Goal: Information Seeking & Learning: Learn about a topic

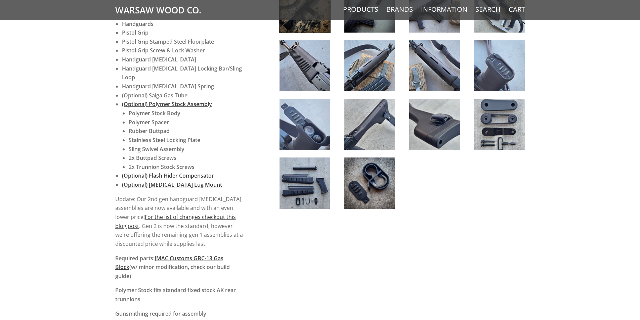
scroll to position [437, 0]
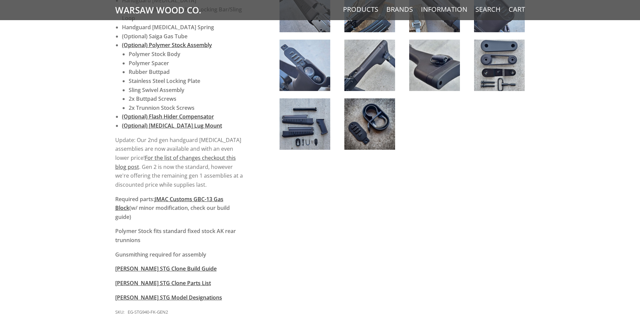
click at [9, 207] on div "5 / 5 ( 1 Review) $280.00 The East German Wieger STG series A missing link in t…" at bounding box center [320, 136] width 640 height 975
click at [55, 207] on div "5 / 5 ( 1 Review) $280.00 The East German Wieger STG series A missing link in t…" at bounding box center [320, 136] width 640 height 975
click at [101, 195] on div "5 / 5 ( 1 Review) $280.00 The East German Wieger STG series A missing link in t…" at bounding box center [320, 136] width 640 height 975
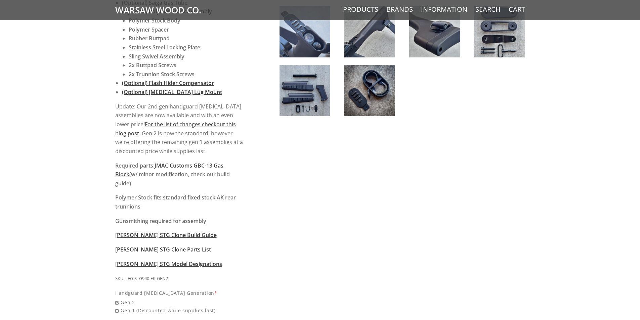
click at [101, 195] on div "5 / 5 ( 1 Review) $280.00 The East German Wieger STG series A missing link in t…" at bounding box center [320, 102] width 640 height 975
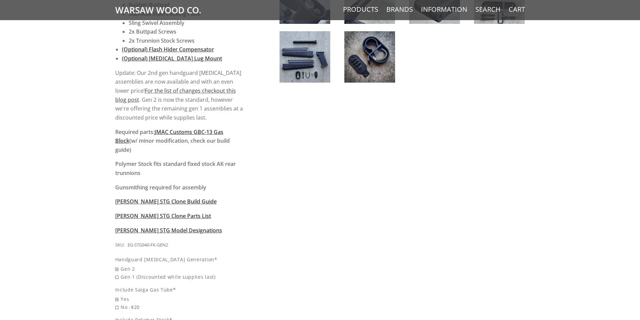
click at [90, 205] on div "5 / 5 ( 1 Review) $280.00 The East German Wieger STG series A missing link in t…" at bounding box center [320, 69] width 640 height 975
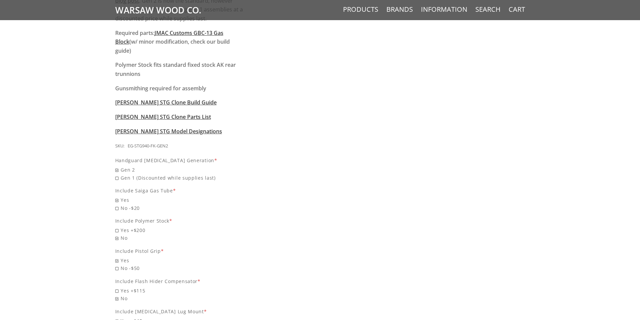
scroll to position [706, 0]
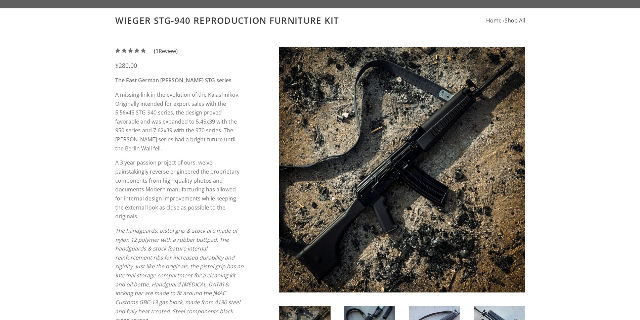
scroll to position [0, 0]
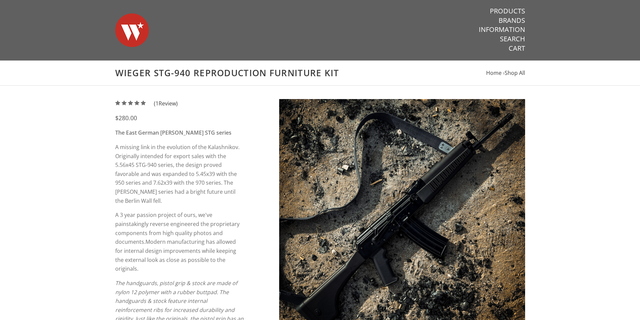
click at [133, 134] on strong "The East German Wieger STG series" at bounding box center [173, 132] width 116 height 7
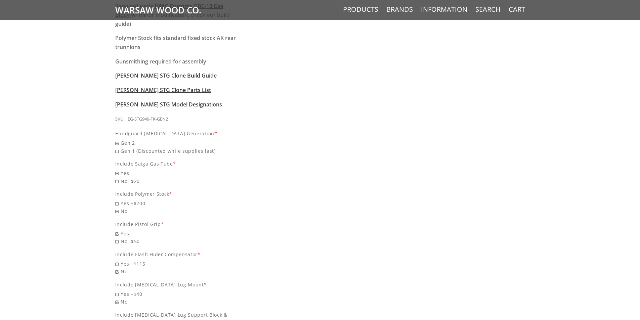
scroll to position [605, 0]
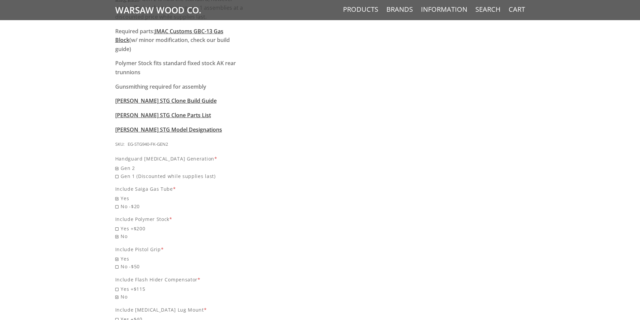
click at [122, 225] on span "Yes +$200" at bounding box center [179, 229] width 129 height 8
click at [122, 225] on input "Yes +$200" at bounding box center [162, 225] width 94 height 0
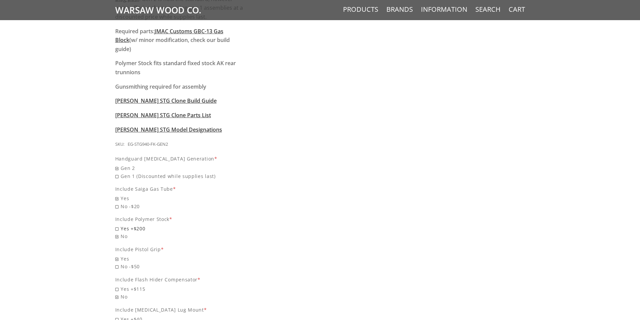
radio input "true"
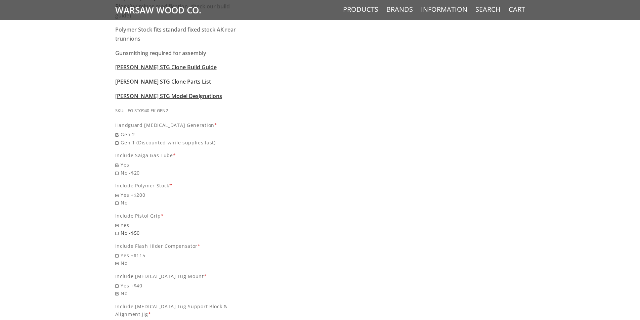
click at [117, 229] on span "No -$50" at bounding box center [179, 233] width 129 height 8
click at [117, 229] on input "No -$50" at bounding box center [162, 229] width 94 height 0
radio input "true"
click at [117, 169] on span "No -$20" at bounding box center [179, 173] width 129 height 8
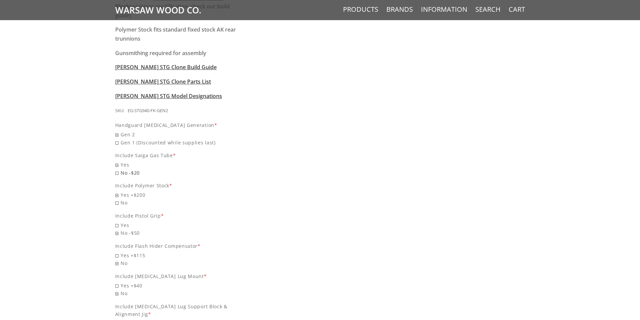
click at [117, 169] on input "No -$20" at bounding box center [162, 169] width 94 height 0
radio input "true"
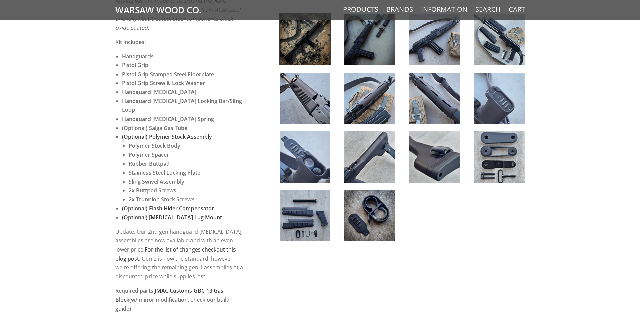
scroll to position [0, 0]
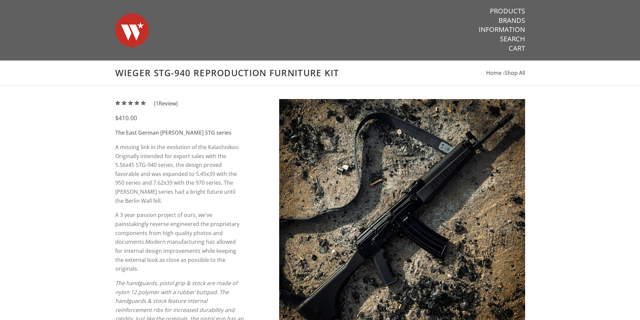
click at [136, 30] on img at bounding box center [132, 30] width 34 height 47
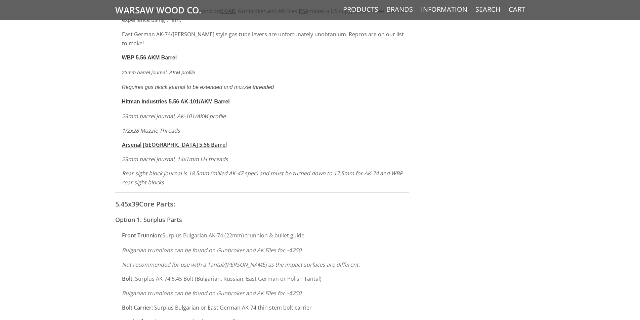
scroll to position [2823, 0]
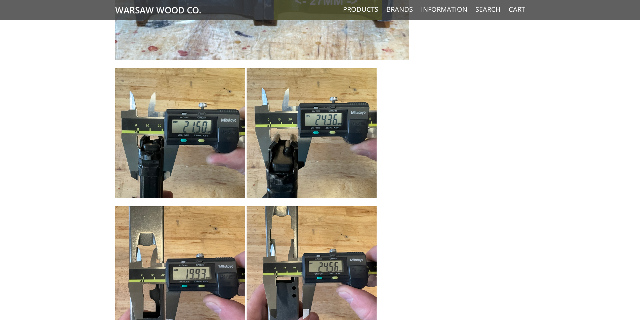
scroll to position [2218, 0]
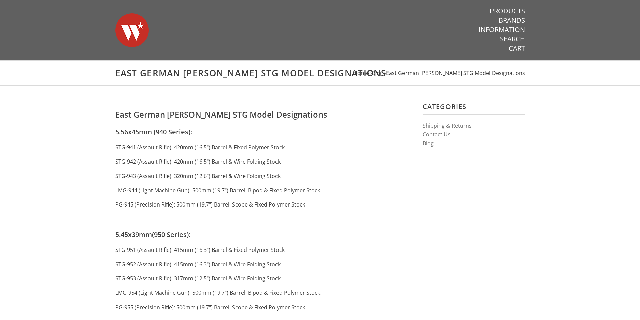
click at [261, 115] on span "East German [PERSON_NAME] STG Model Designations" at bounding box center [221, 114] width 212 height 11
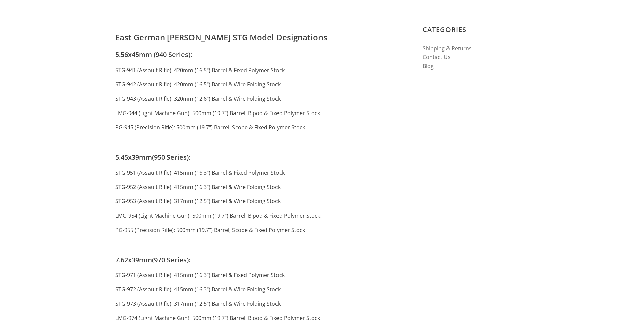
scroll to position [34, 0]
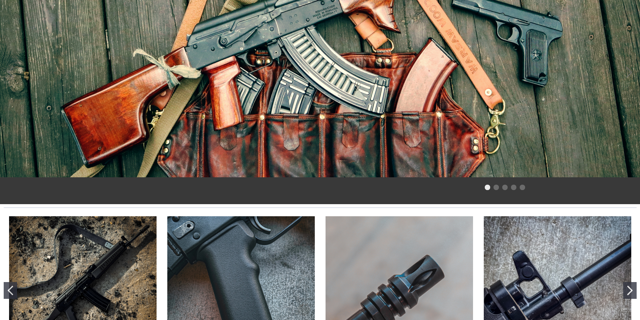
scroll to position [42, 0]
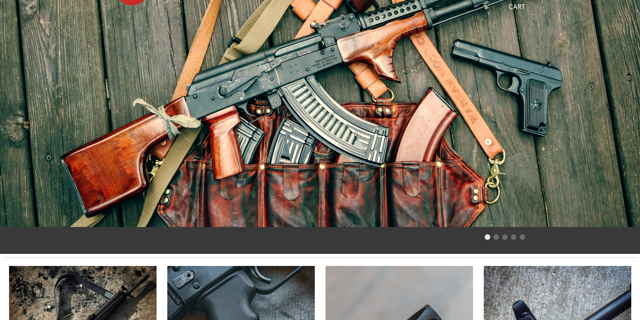
click at [496, 238] on li "Page dot 2" at bounding box center [496, 237] width 5 height 5
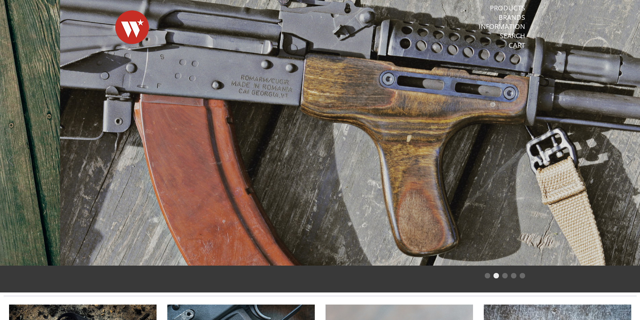
scroll to position [0, 0]
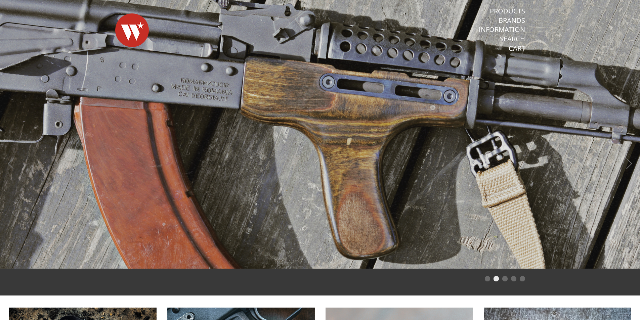
click at [504, 278] on li "Page dot 3" at bounding box center [504, 278] width 5 height 5
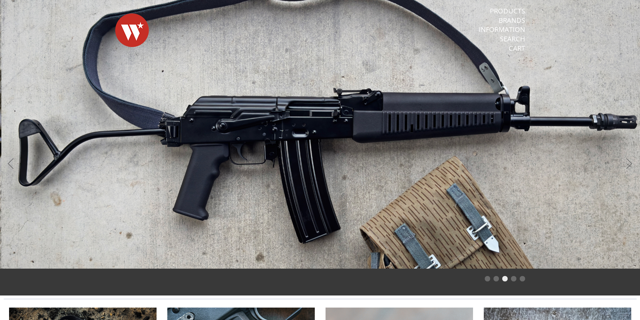
click at [513, 278] on li "Page dot 4" at bounding box center [513, 278] width 5 height 5
